Goal: Task Accomplishment & Management: Manage account settings

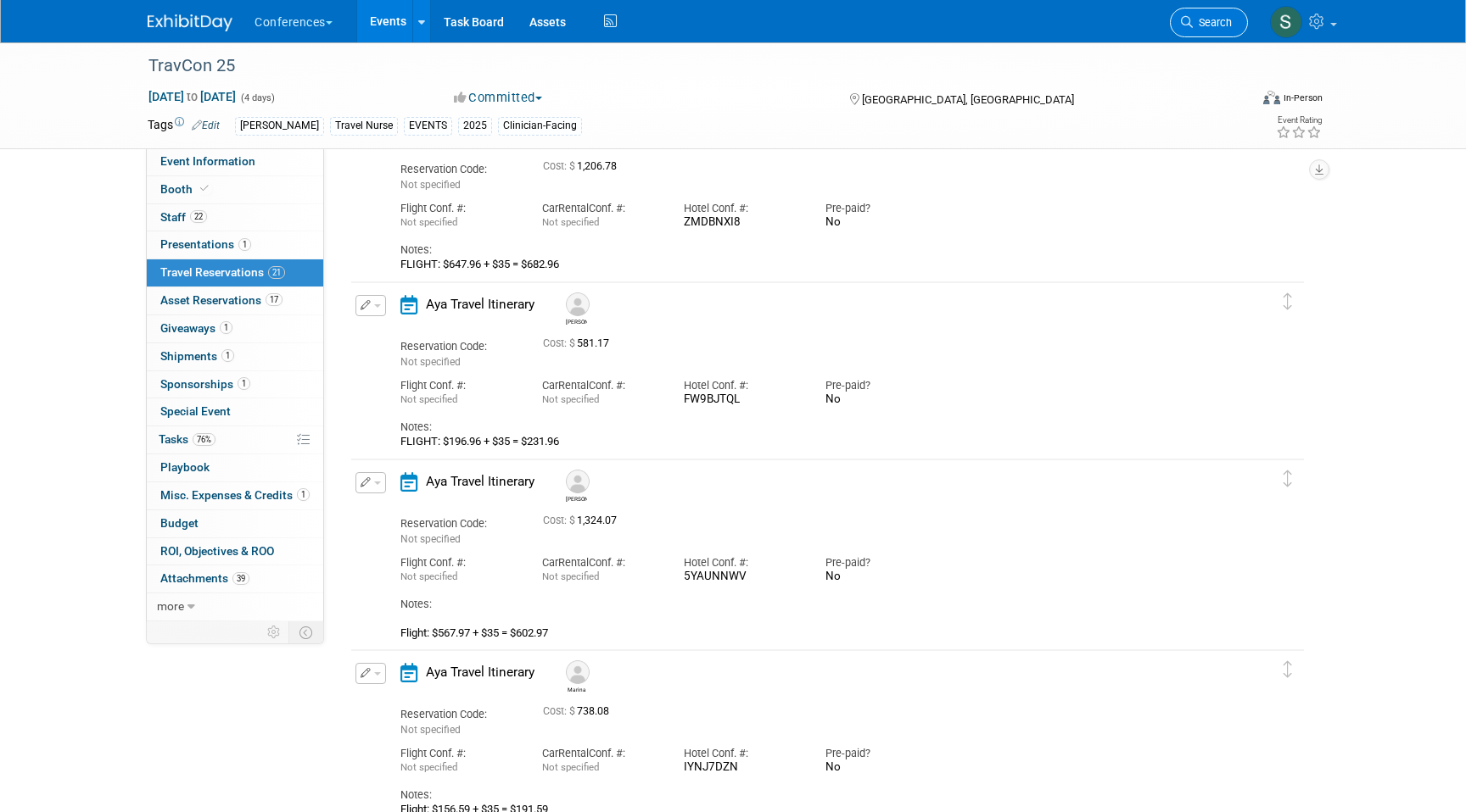
click at [1214, 30] on link "Search" at bounding box center [1209, 22] width 78 height 29
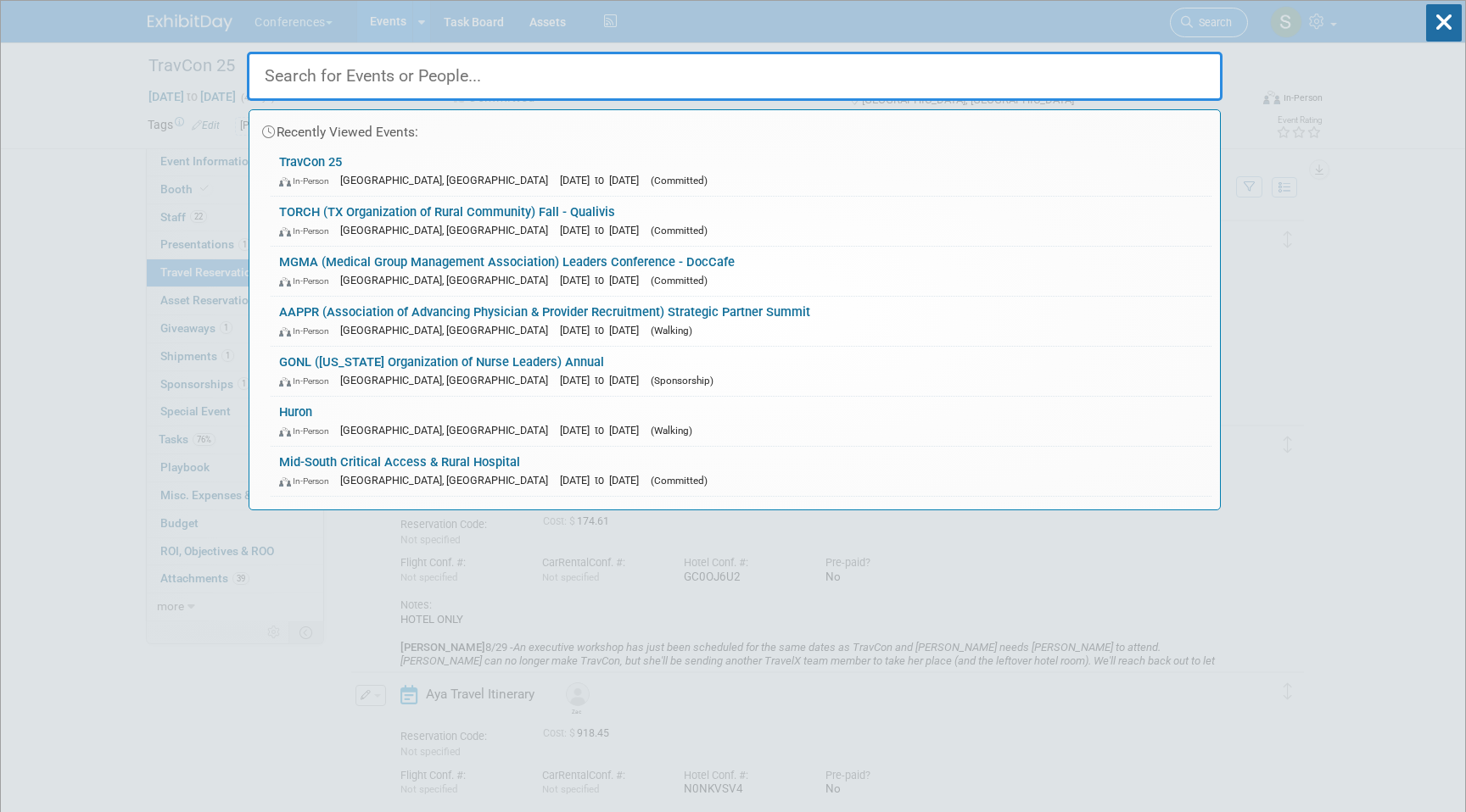
type input "-"
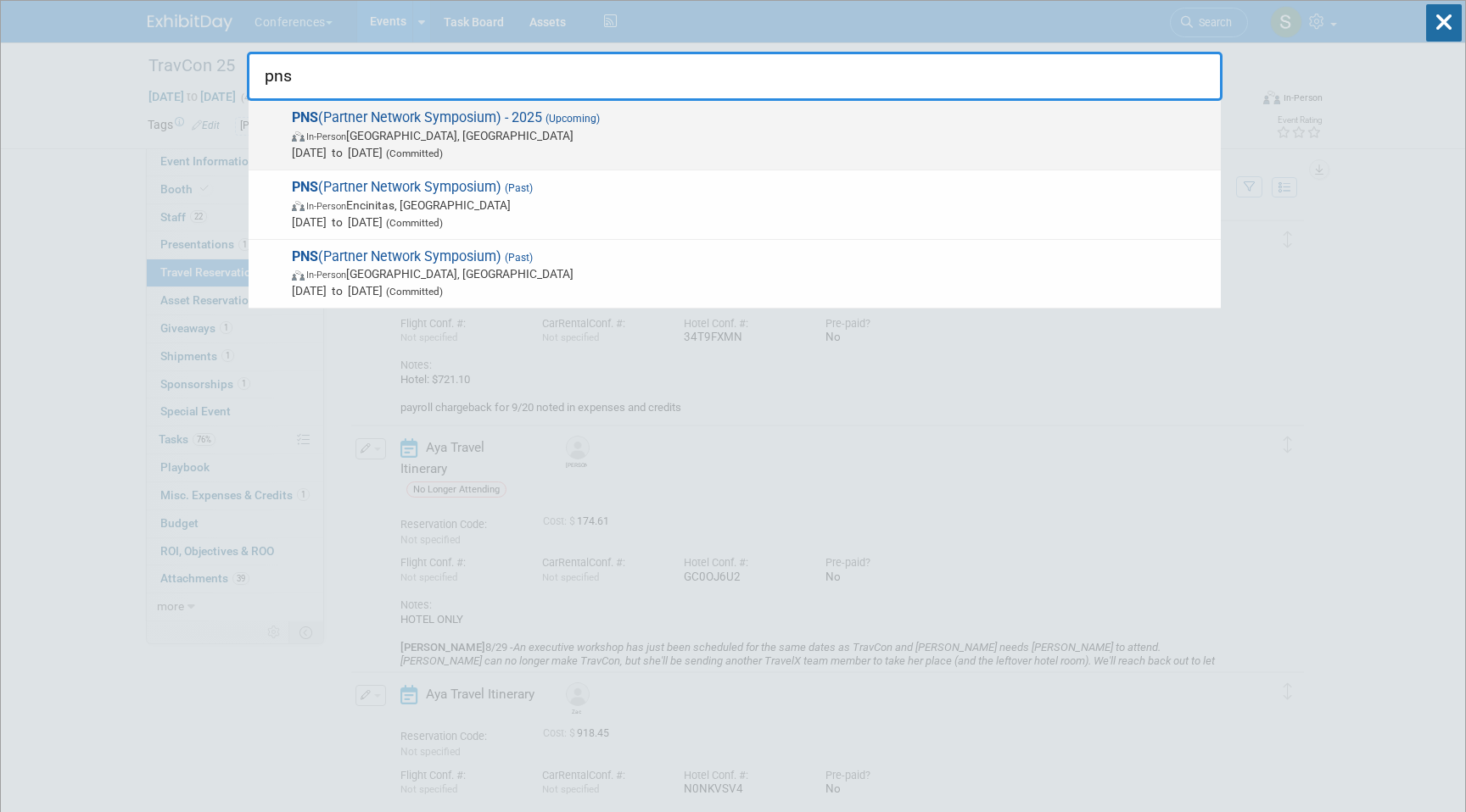
type input "pns"
click at [782, 149] on span "Oct 14, 2025 to Oct 15, 2025 (Committed)" at bounding box center [753, 152] width 921 height 17
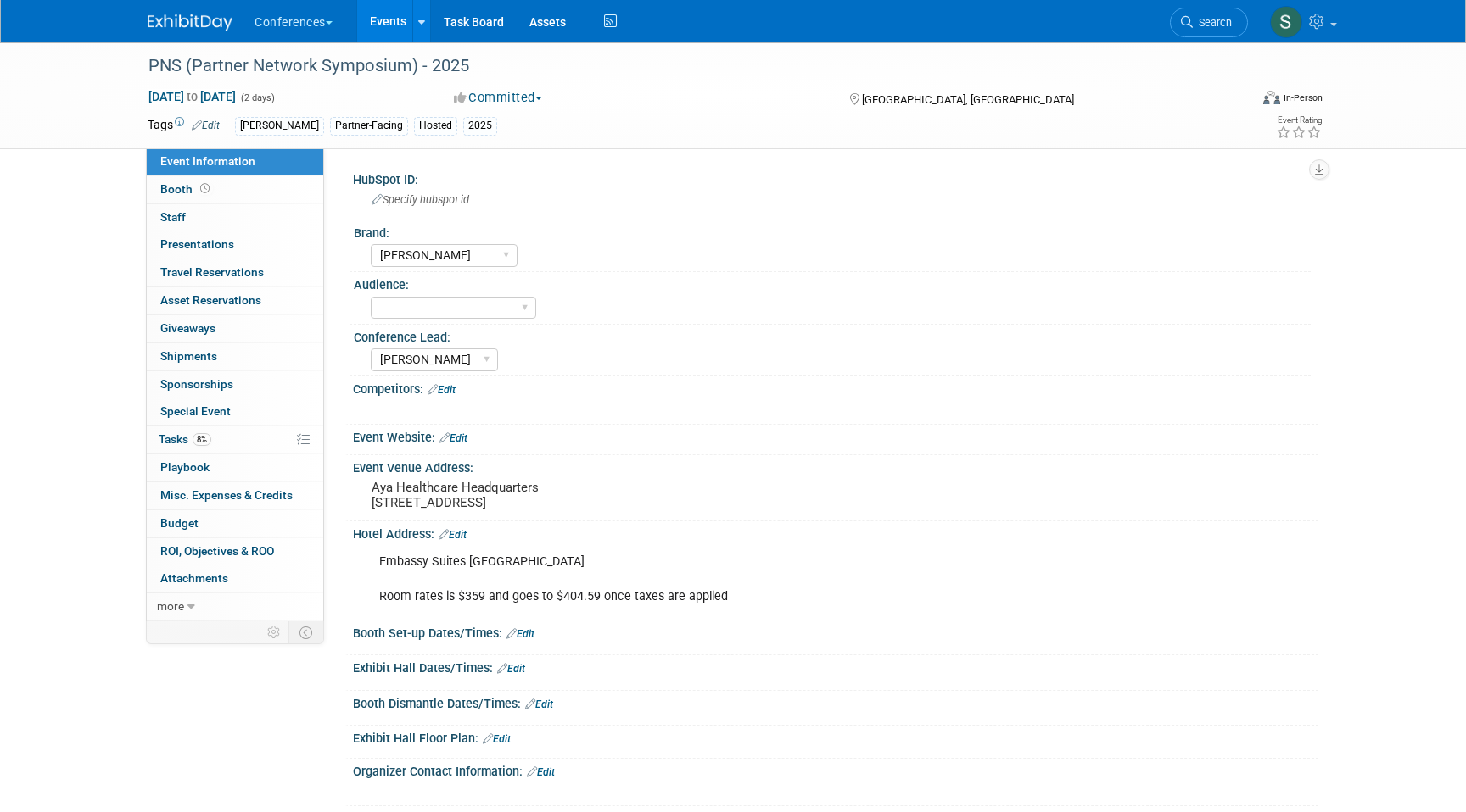
select select "[PERSON_NAME]"
click at [252, 443] on link "8% Tasks 8%" at bounding box center [235, 441] width 177 height 27
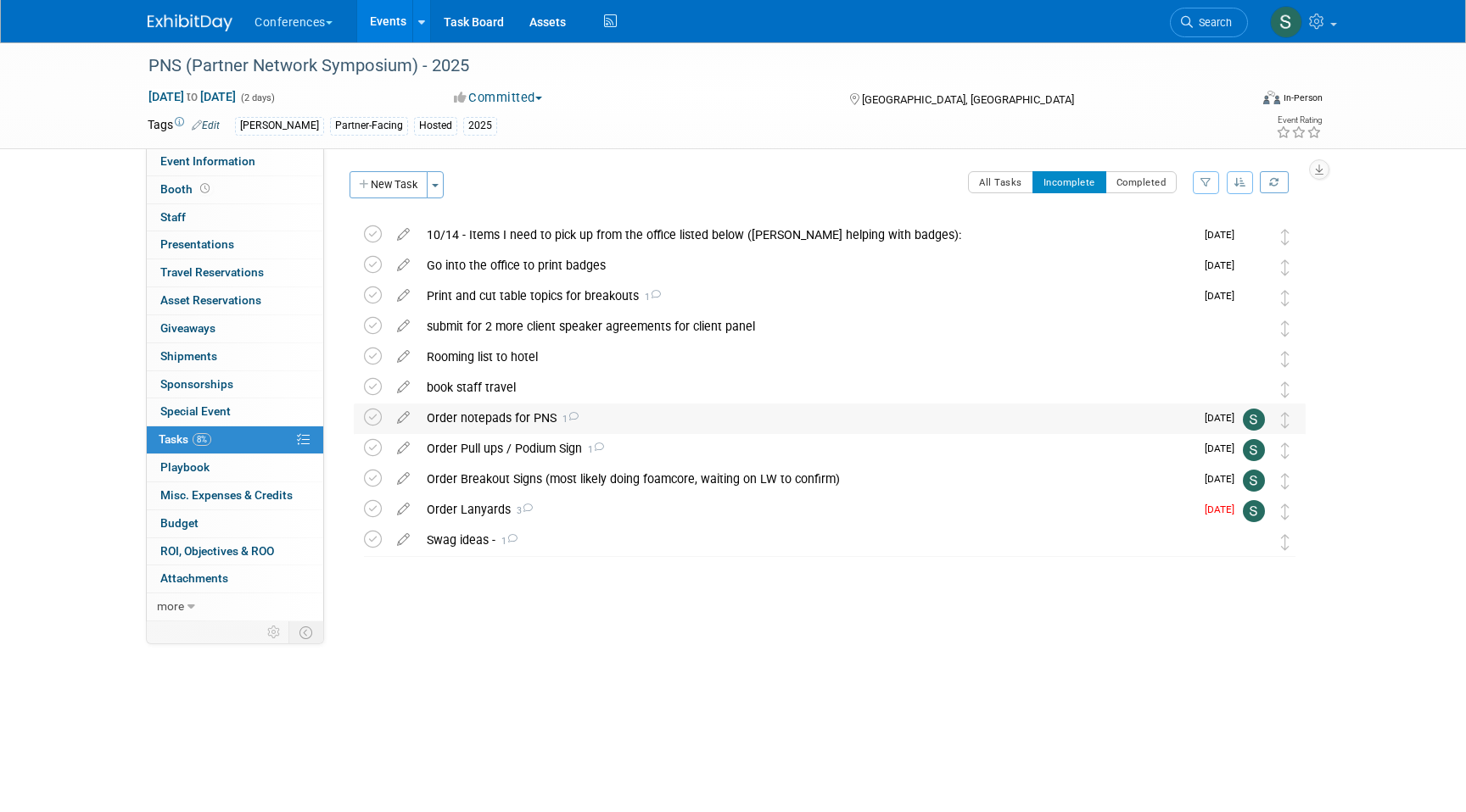
click at [522, 422] on div "Order notepads for PNS 1" at bounding box center [806, 418] width 776 height 29
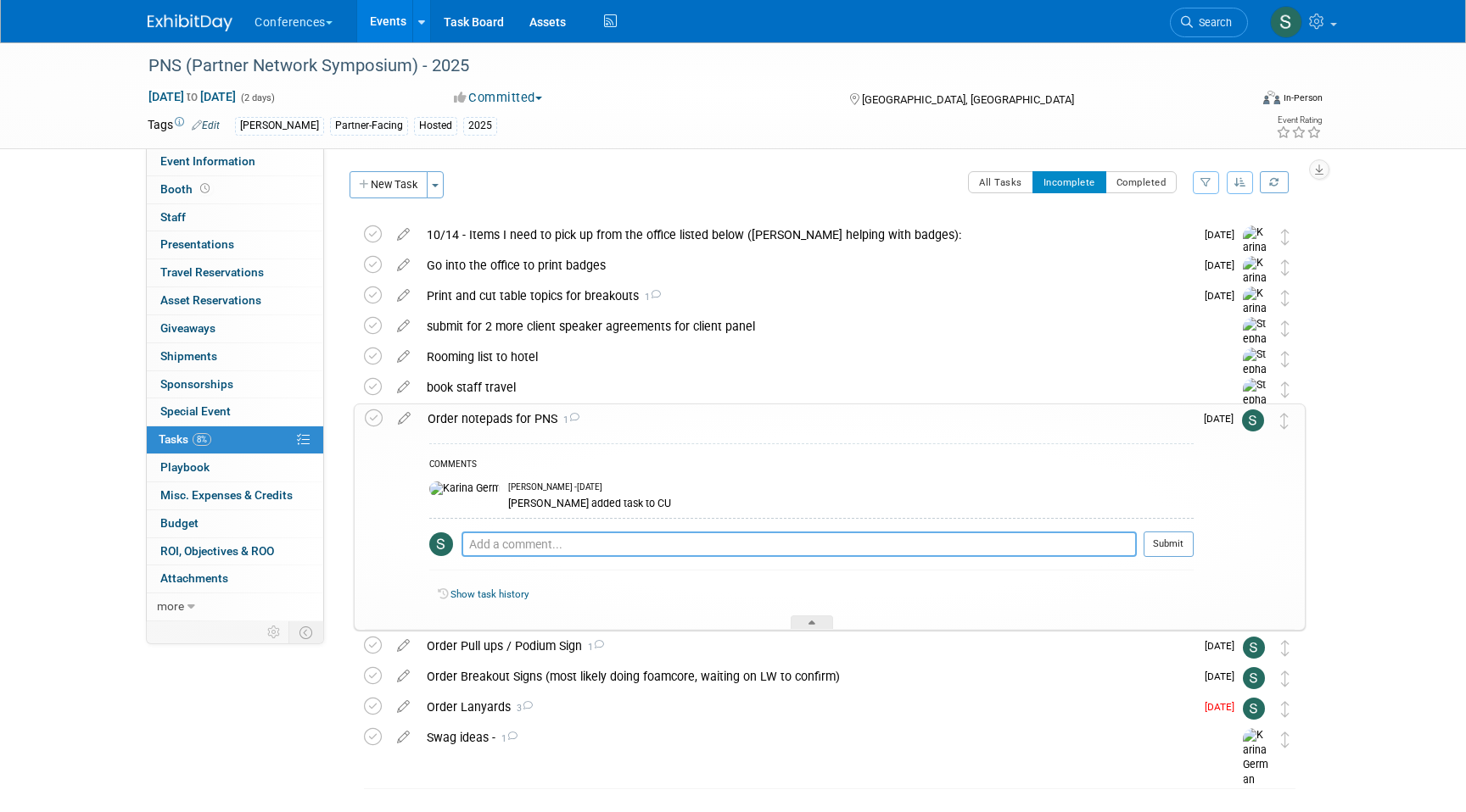
click at [525, 544] on textarea at bounding box center [798, 544] width 675 height 25
paste textarea "https://aya.clickup.com/t/86abyxc81?comment=90130170504996"
type textarea "CU task - https://aya.clickup.com/t/86abyxc81?comment=90130170504996"
click at [1178, 557] on button "Submit" at bounding box center [1168, 544] width 50 height 25
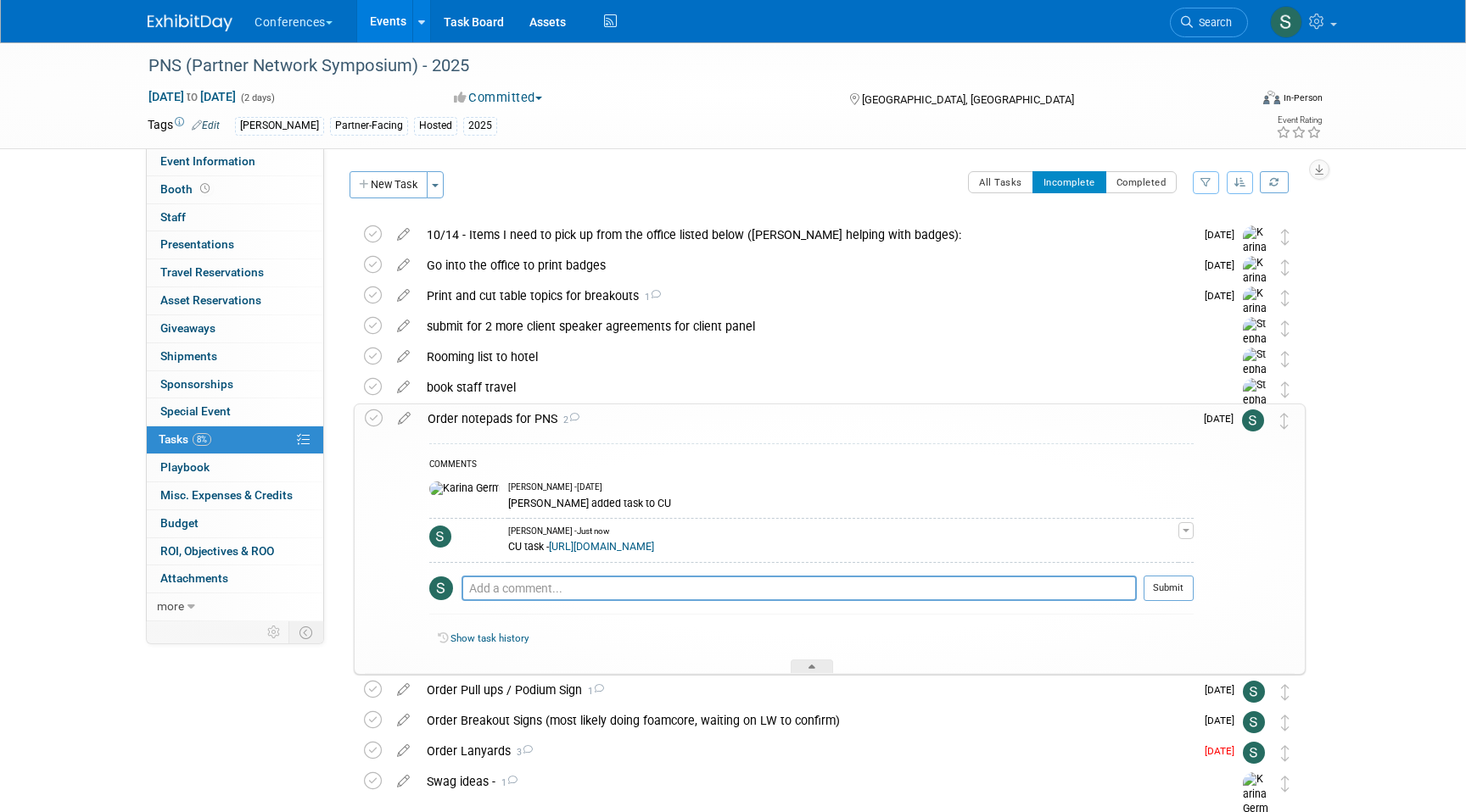
click at [1175, 548] on div "CU task - https://aya.clickup.com/t/86abyxc81?comment=90130170504996" at bounding box center [843, 545] width 670 height 16
click at [732, 581] on textarea at bounding box center [798, 588] width 675 height 25
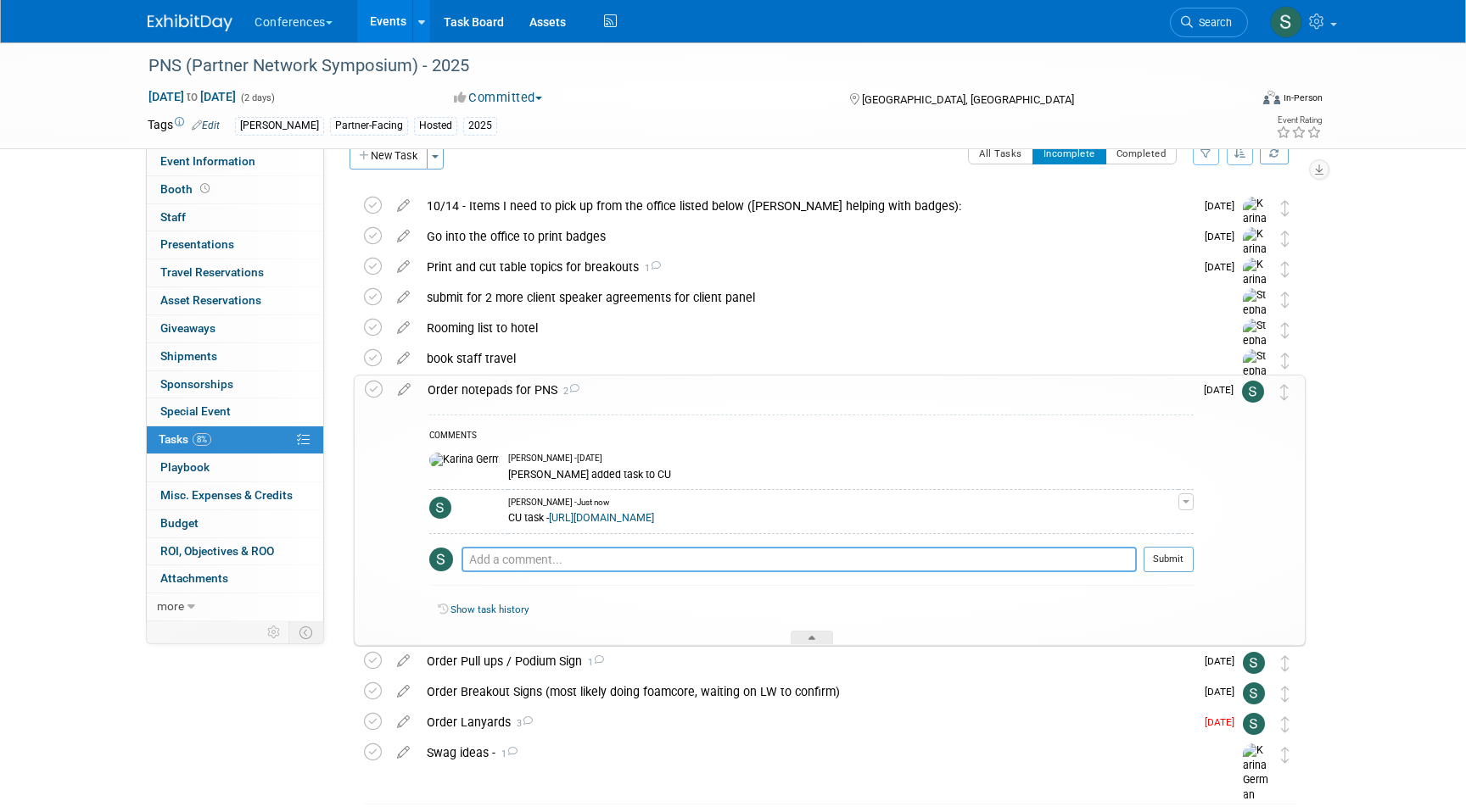
scroll to position [35, 0]
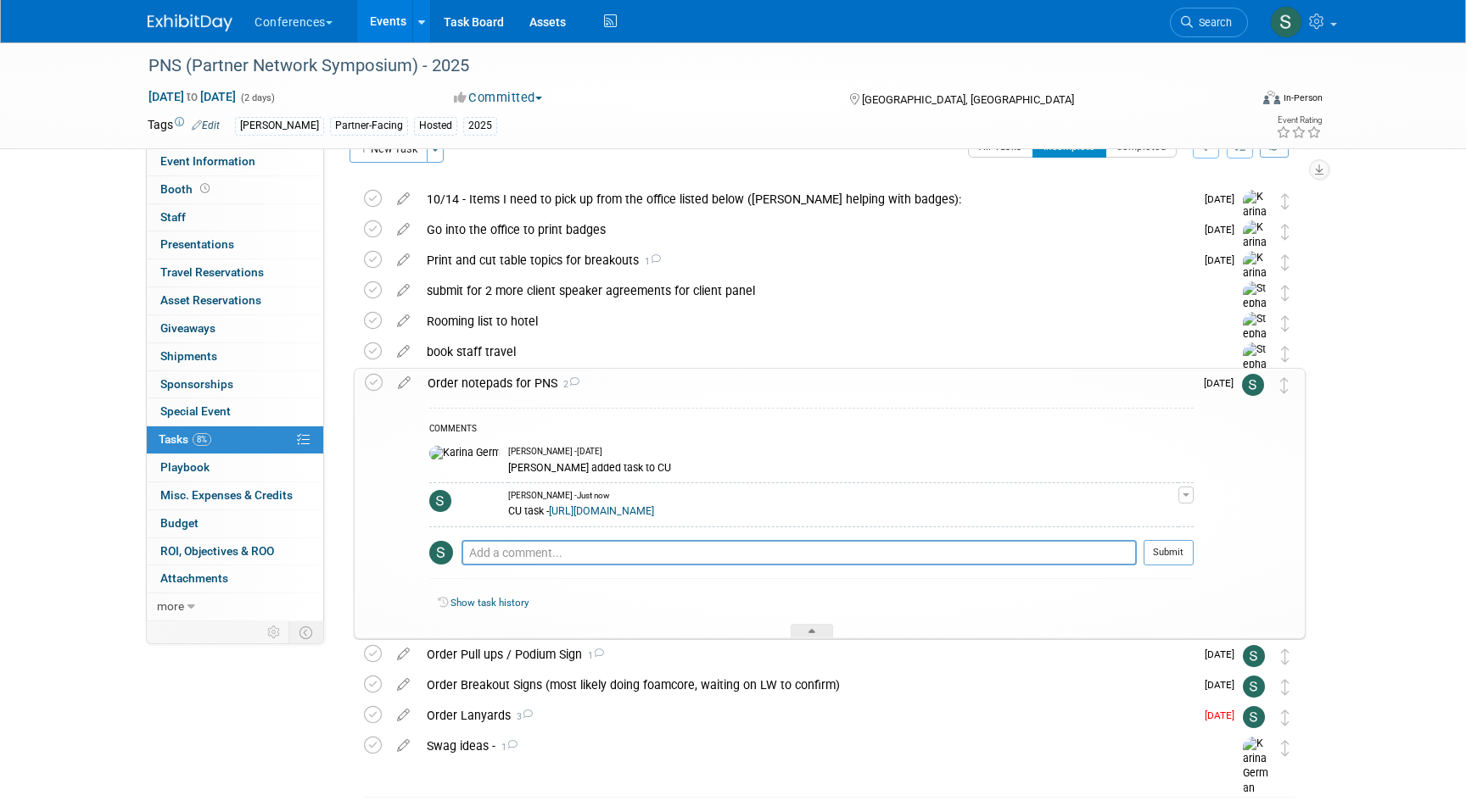
click at [459, 382] on div "Order notepads for PNS 2" at bounding box center [806, 384] width 774 height 29
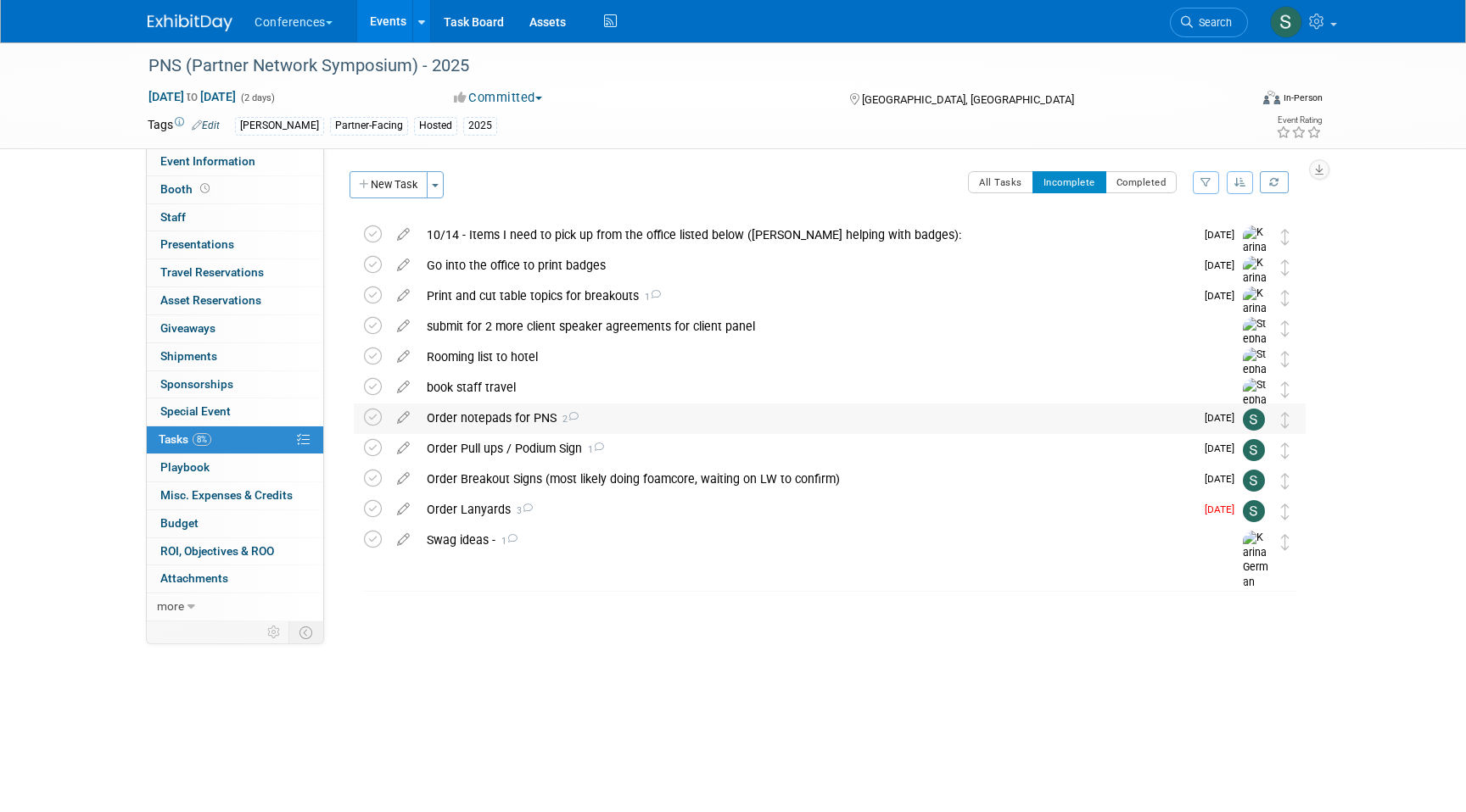
scroll to position [0, 0]
click at [485, 511] on div "Order Lanyards 3" at bounding box center [806, 510] width 776 height 29
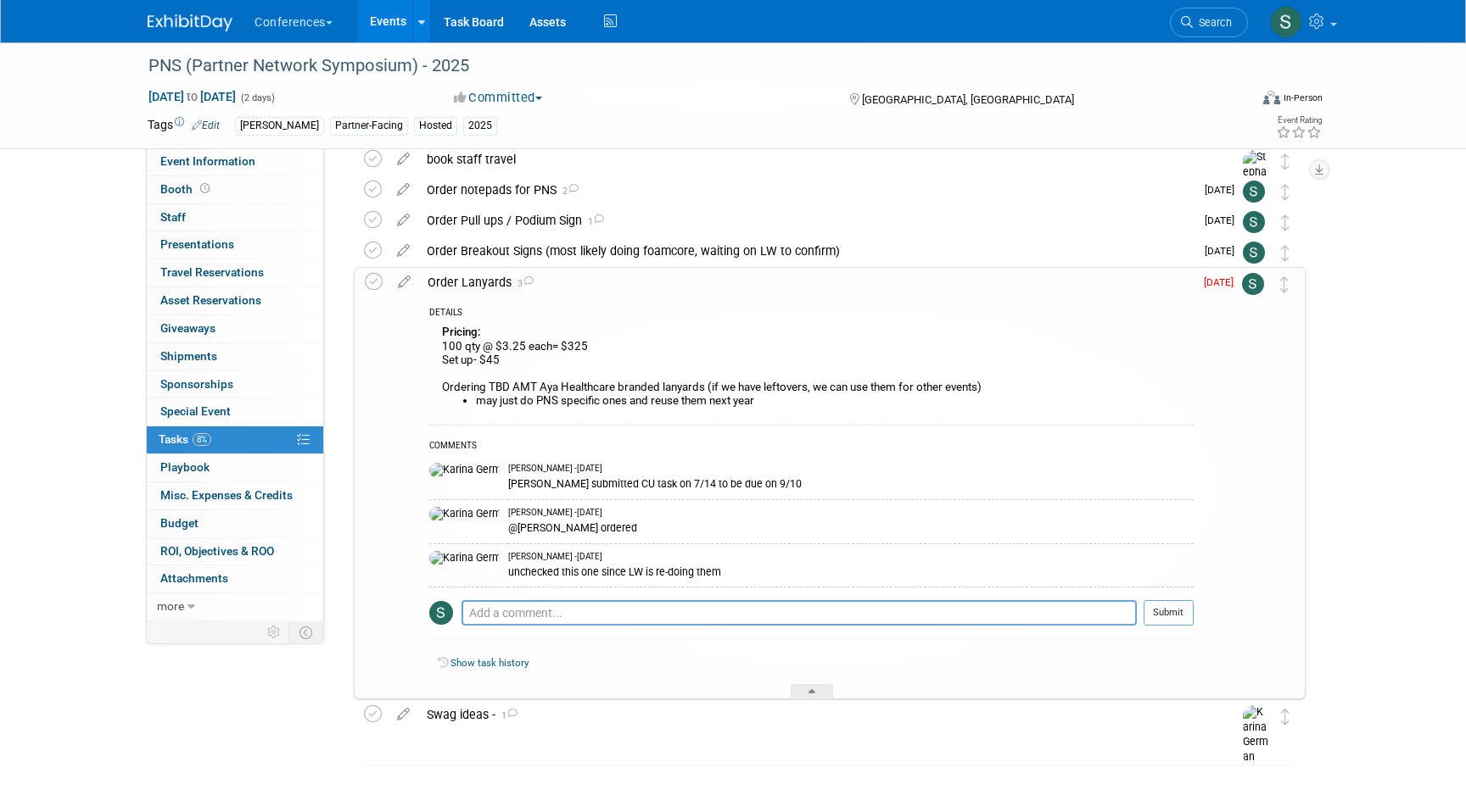
scroll to position [232, 0]
click at [544, 610] on textarea at bounding box center [798, 610] width 675 height 25
click at [536, 611] on textarea at bounding box center [798, 610] width 675 height 25
click at [474, 284] on div "Order Lanyards 3" at bounding box center [806, 279] width 774 height 29
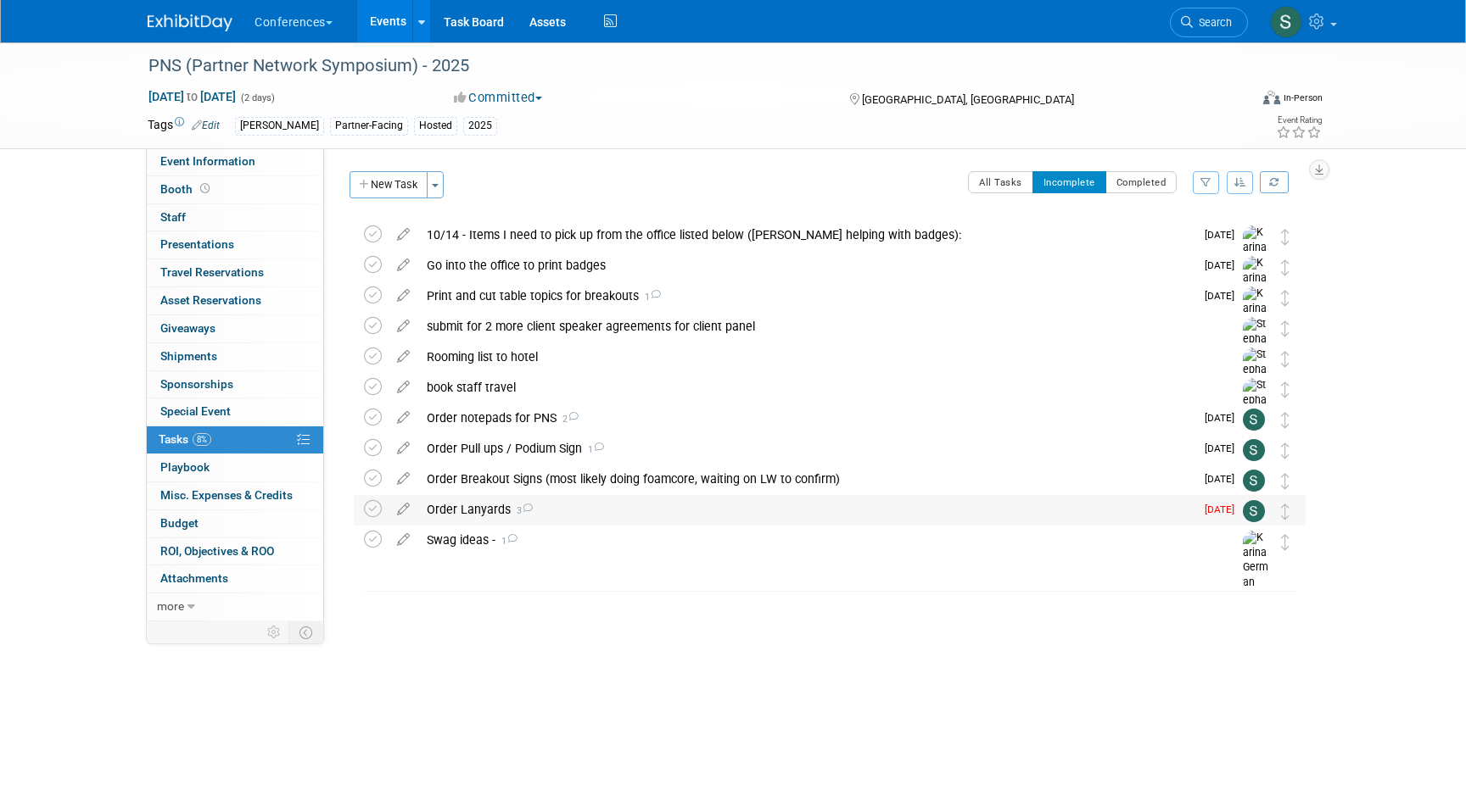
scroll to position [0, 0]
click at [1204, 22] on span "Search" at bounding box center [1212, 21] width 39 height 13
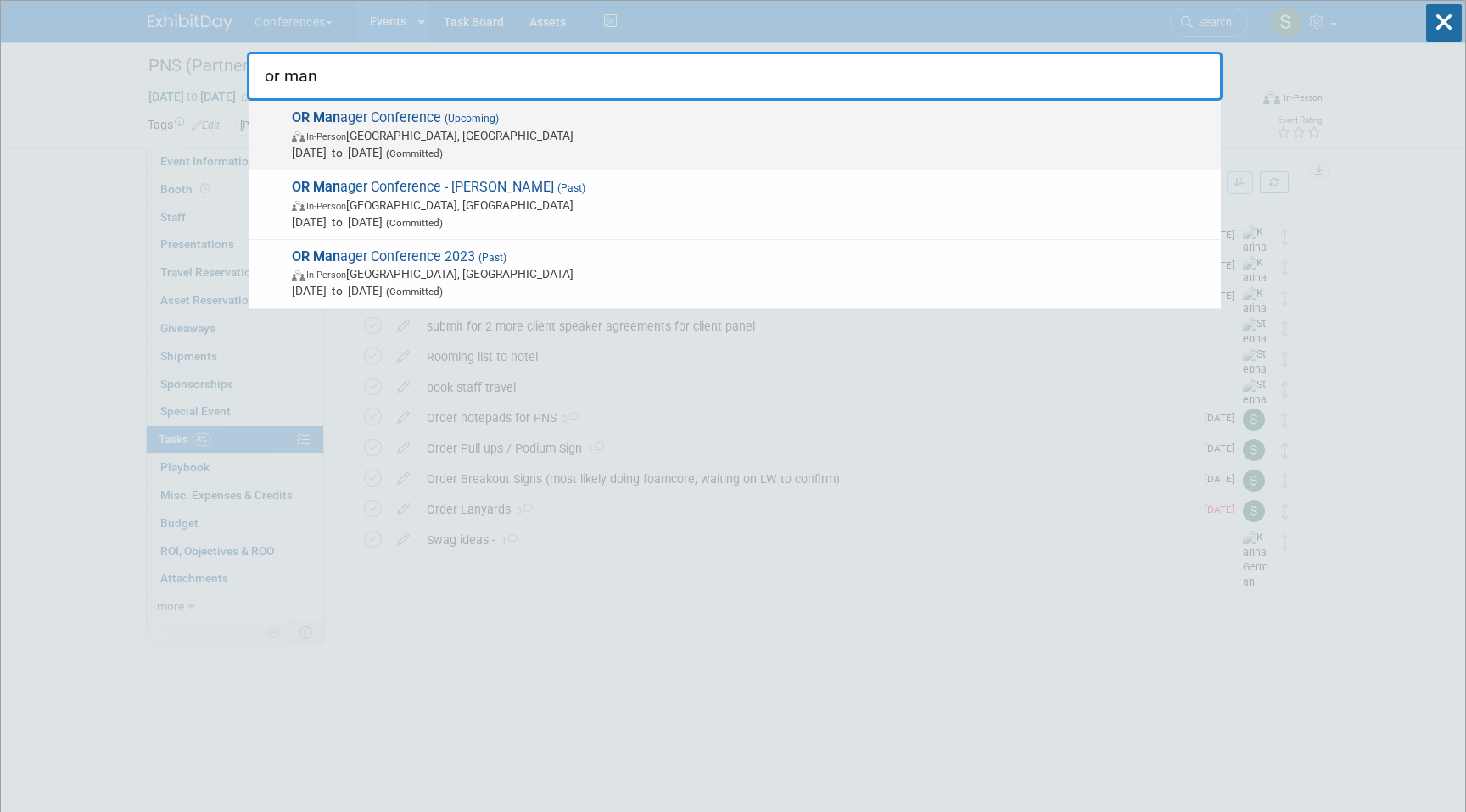
type input "or man"
click at [579, 138] on span "In-Person Anaheim, CA" at bounding box center [753, 135] width 921 height 17
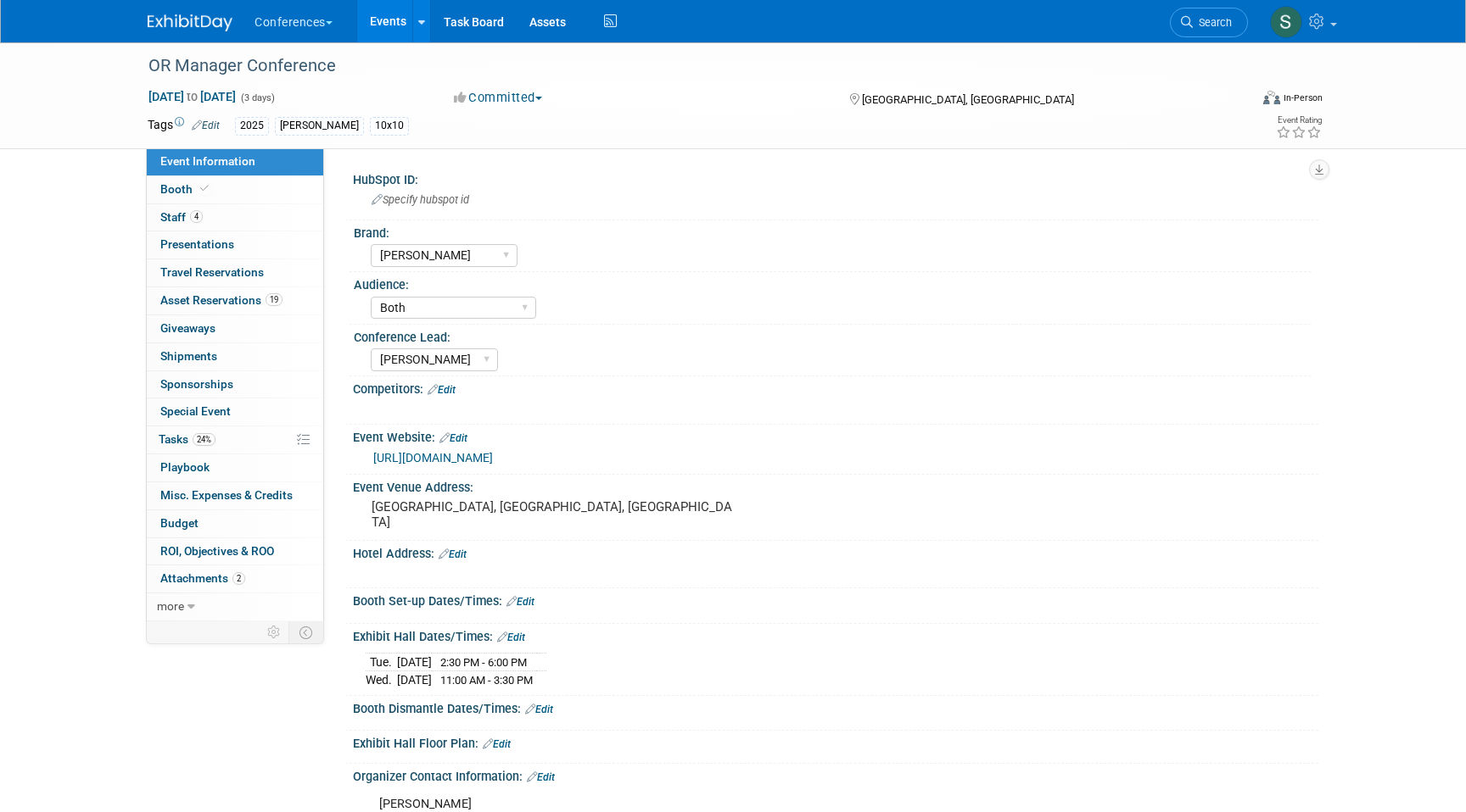
select select "[PERSON_NAME]"
select select "Both"
select select "[PERSON_NAME]"
click at [254, 298] on span "Asset Reservations 19" at bounding box center [221, 300] width 122 height 14
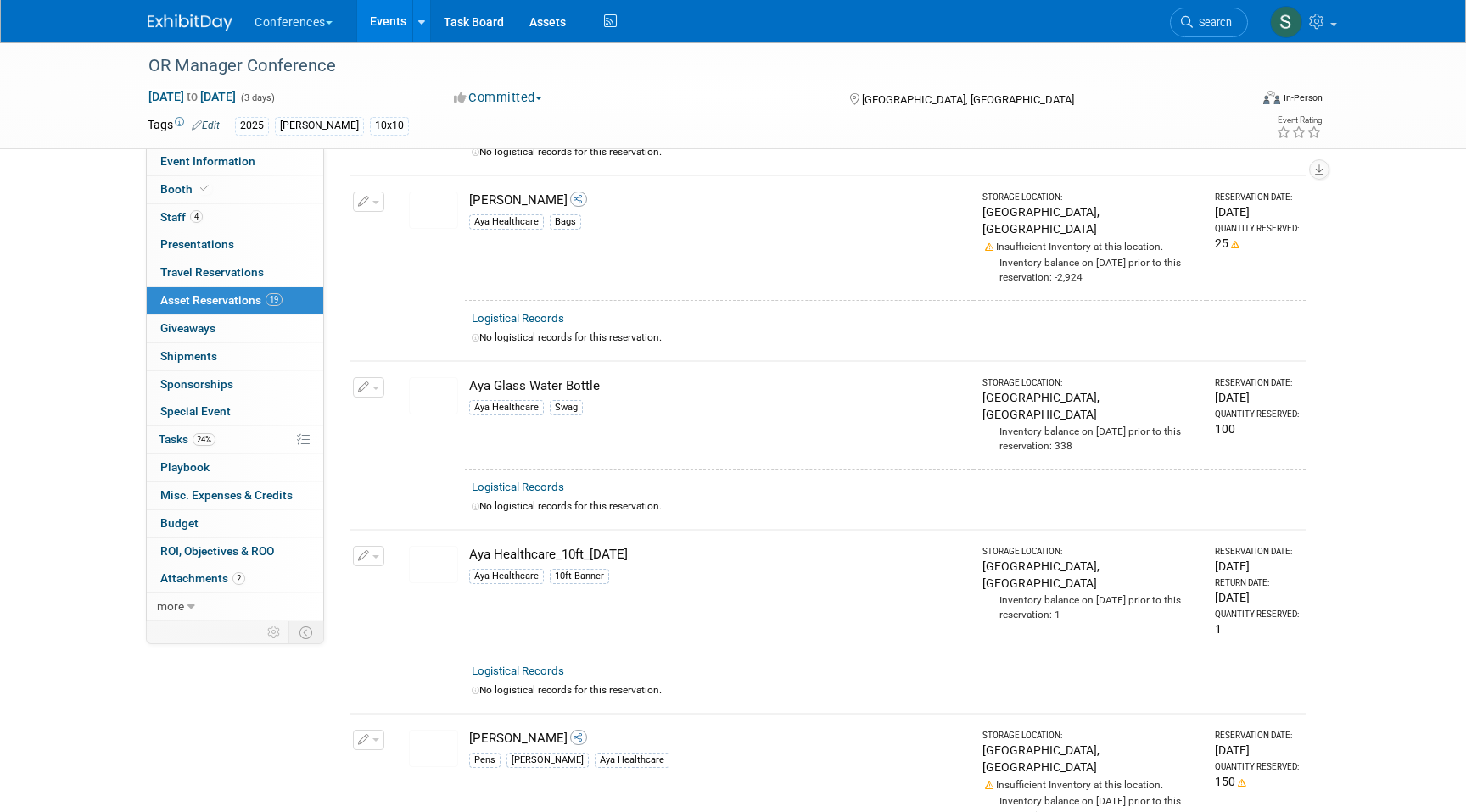
scroll to position [243, 0]
click at [430, 544] on img at bounding box center [433, 563] width 49 height 37
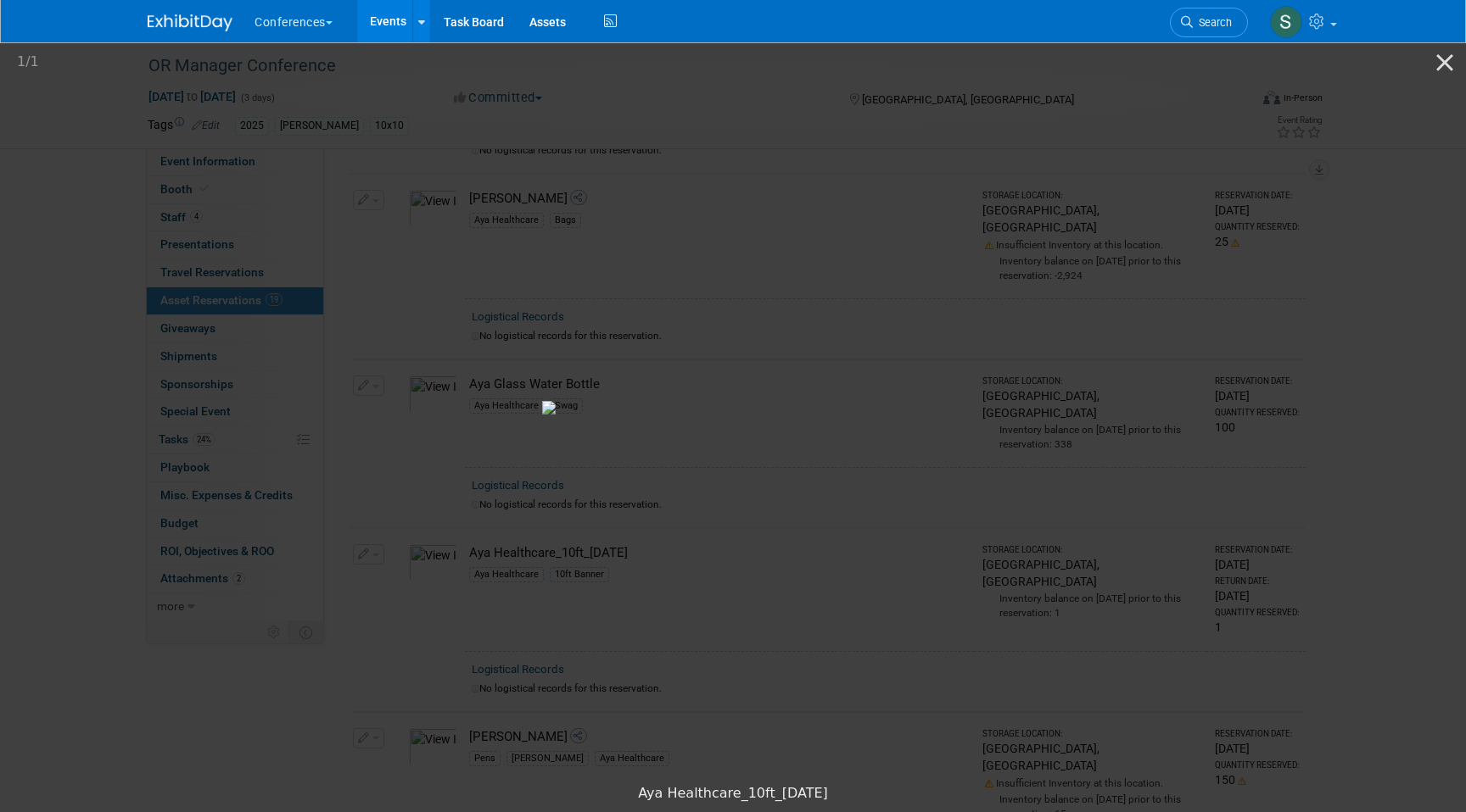
click at [1215, 504] on picture at bounding box center [733, 407] width 1466 height 736
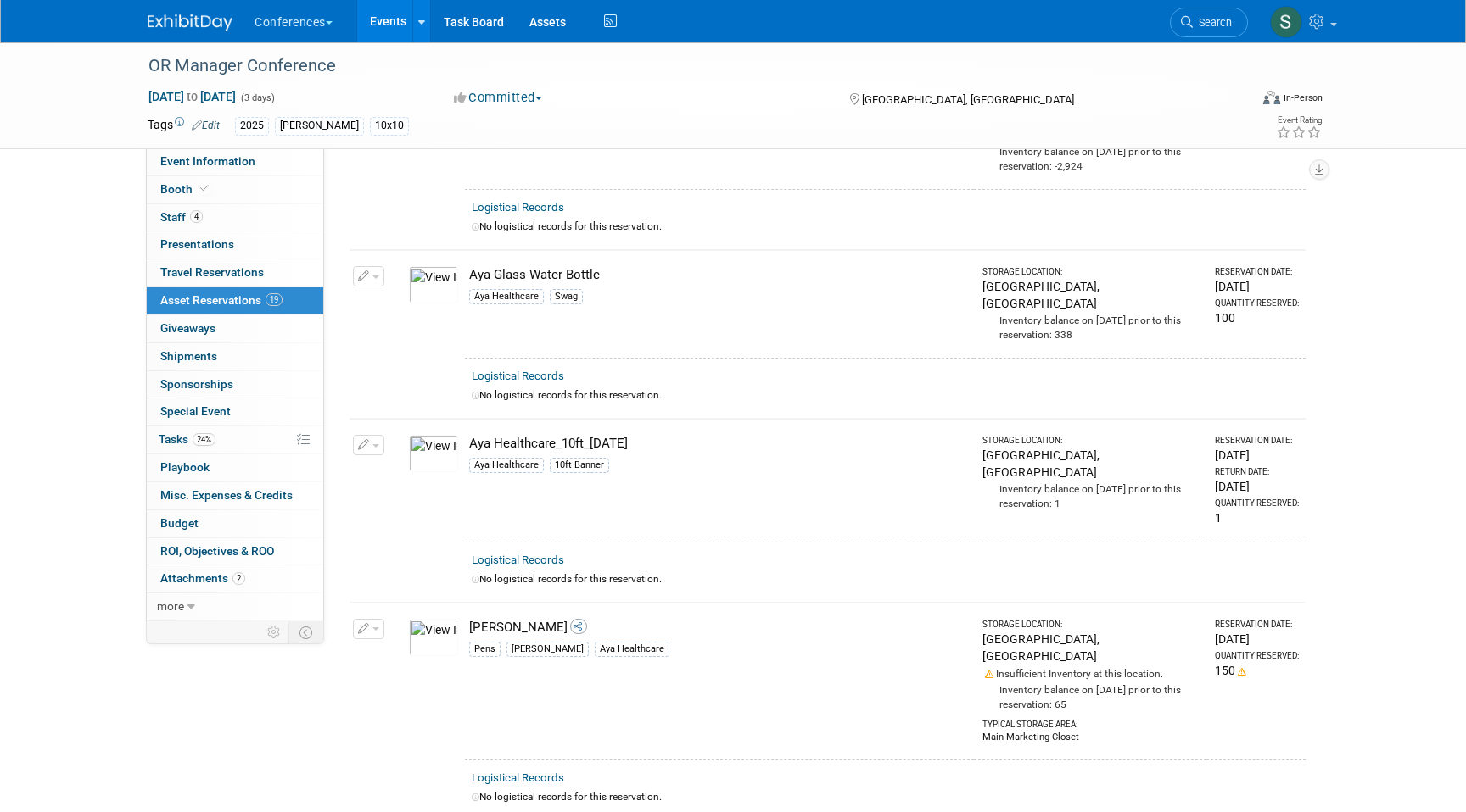
scroll to position [383, 0]
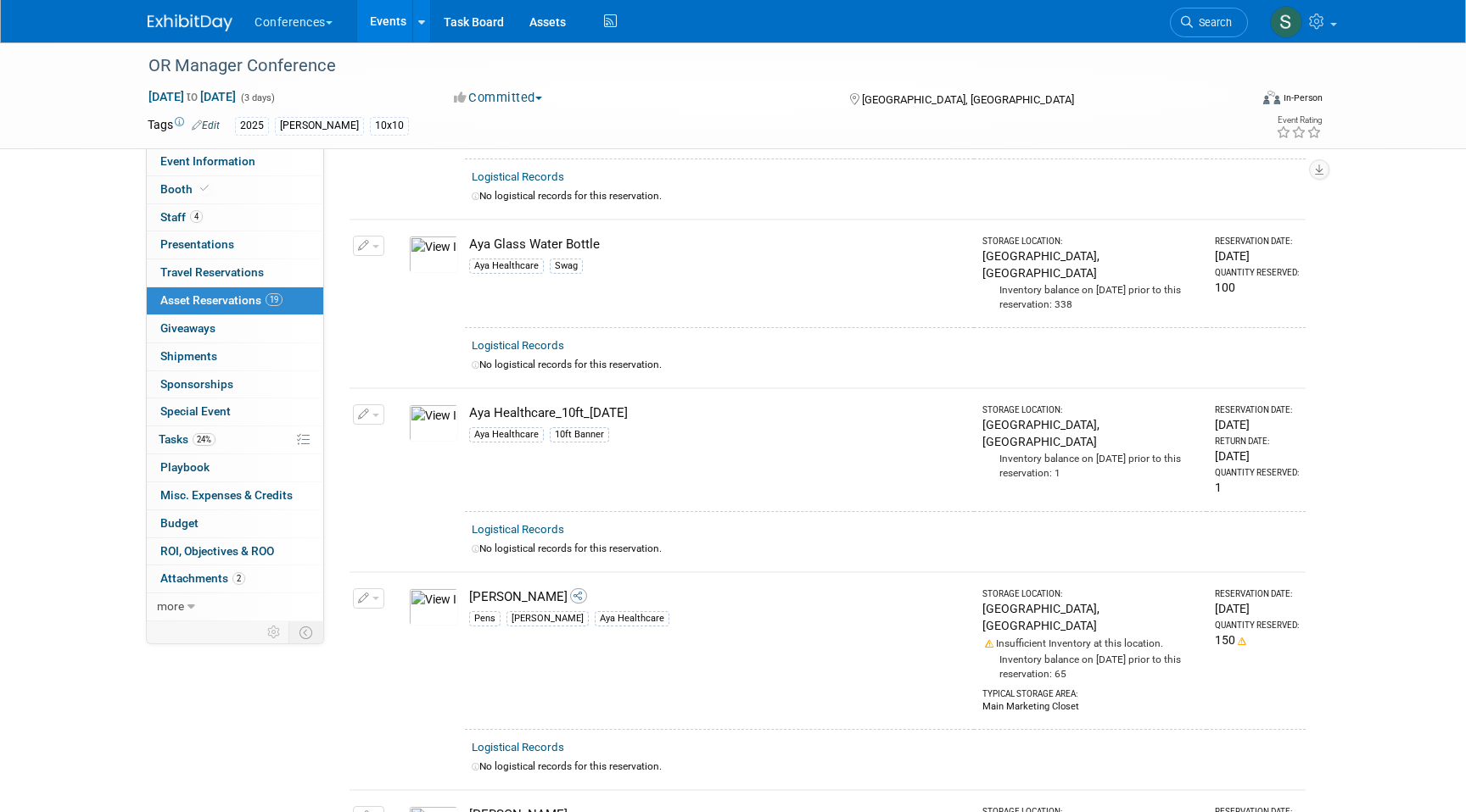
click at [420, 405] on img at bounding box center [433, 423] width 49 height 37
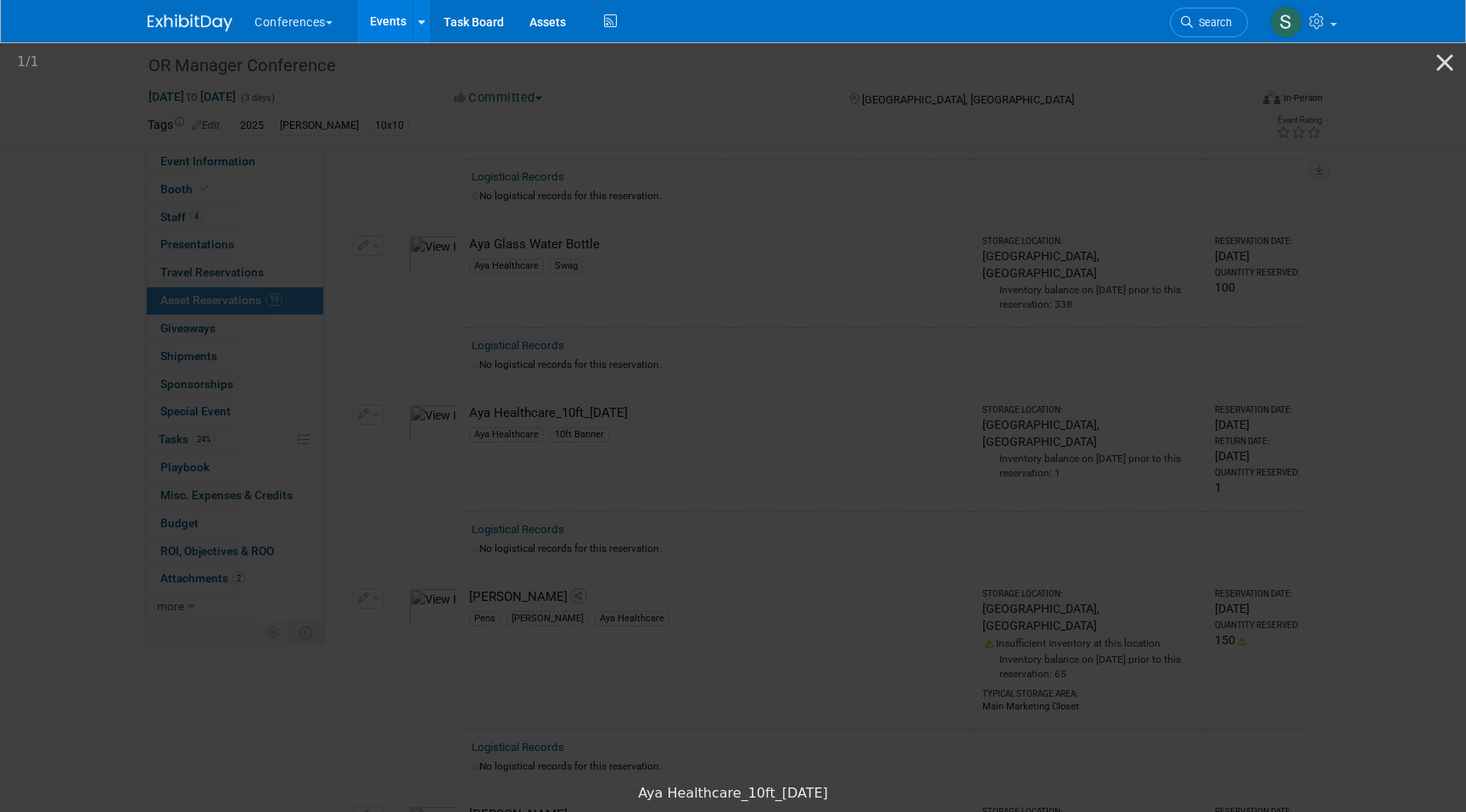
click at [1272, 299] on picture at bounding box center [733, 407] width 1466 height 736
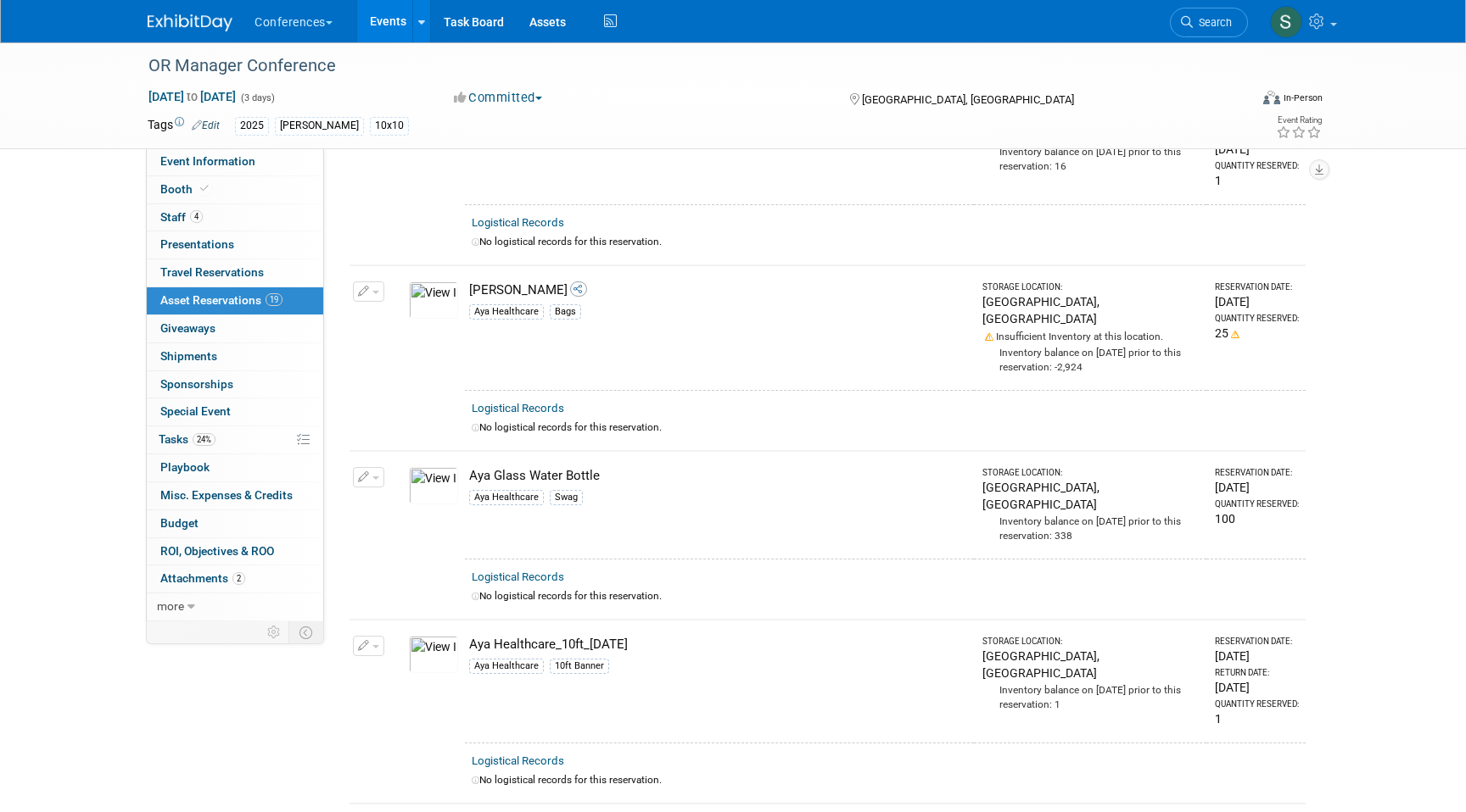
scroll to position [0, 0]
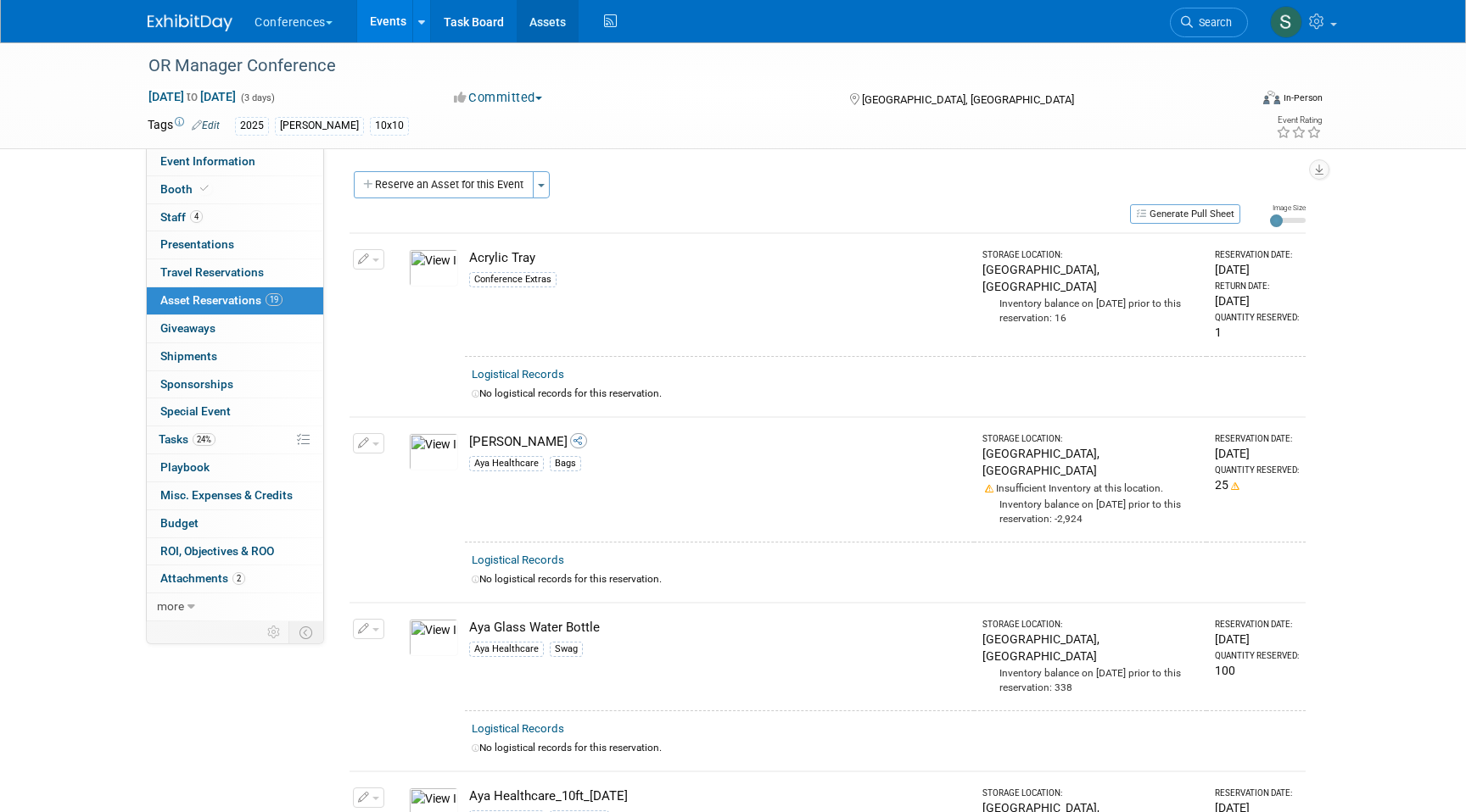
click at [562, 25] on link "Assets" at bounding box center [547, 21] width 62 height 42
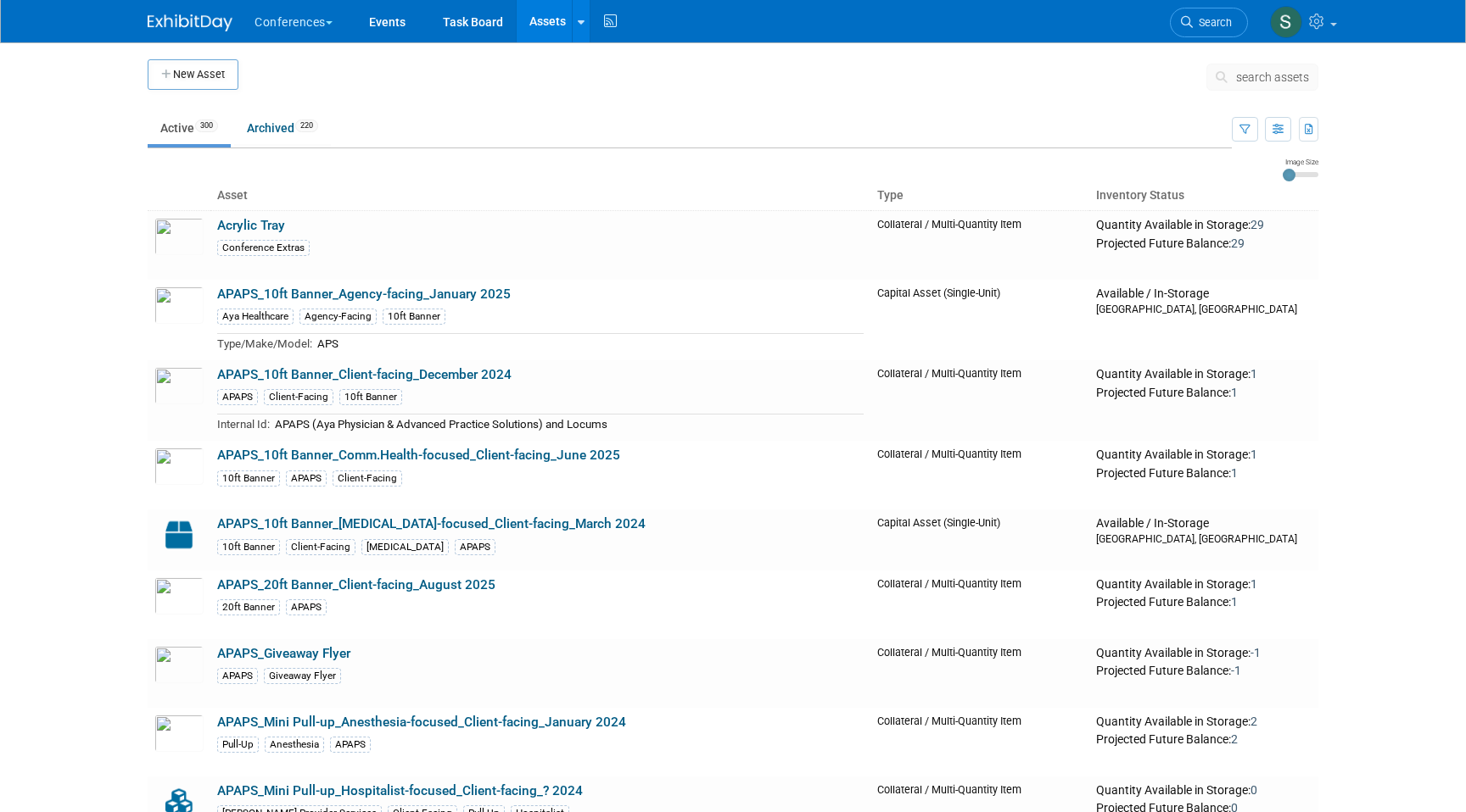
click at [182, 91] on td "New Asset" at bounding box center [193, 80] width 91 height 42
click at [171, 74] on icon "button" at bounding box center [167, 74] width 12 height 11
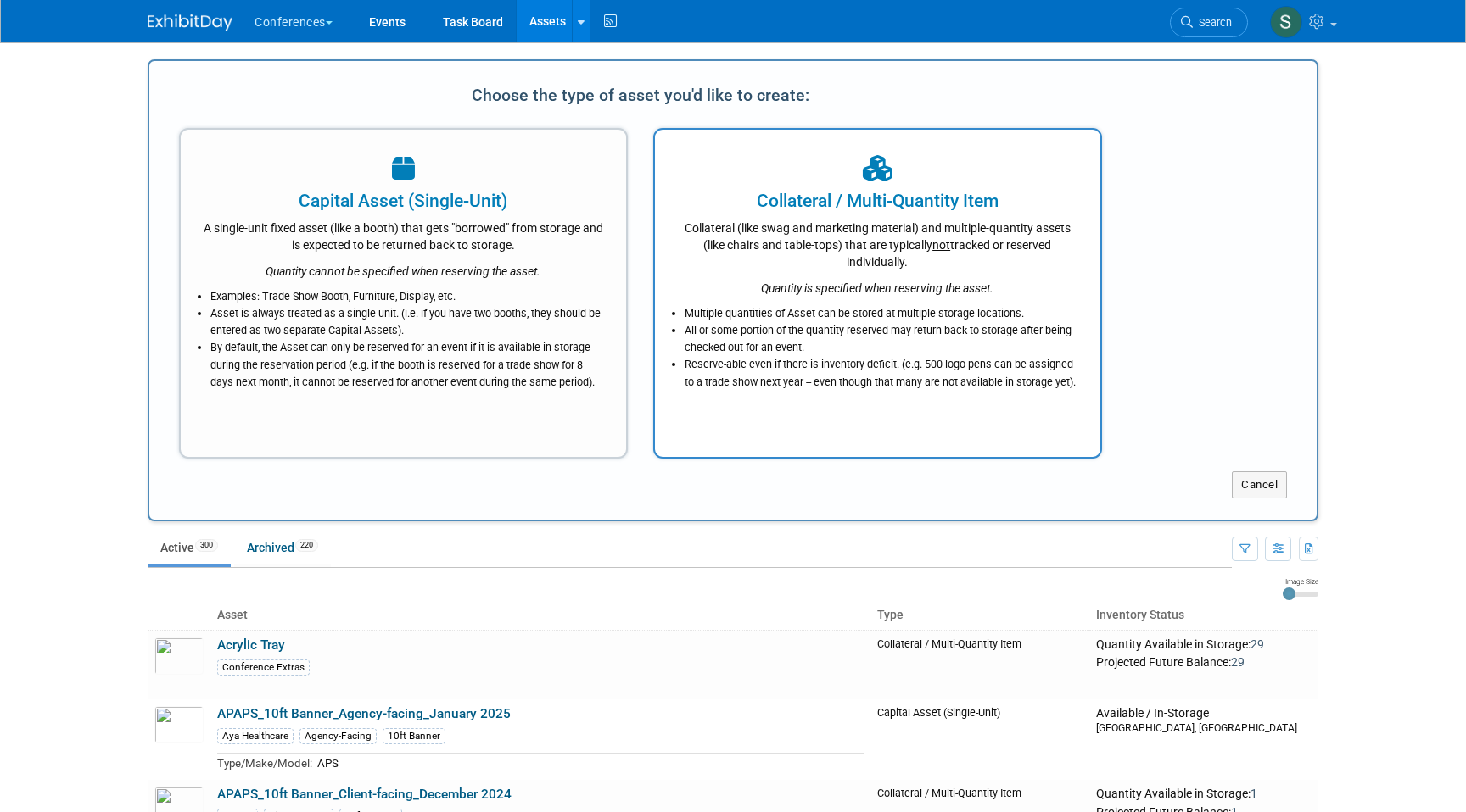
click at [870, 368] on li "Reserve-able even if there is inventory deficit. (e.g. 500 logo pens can be ass…" at bounding box center [882, 372] width 395 height 34
